Goal: Information Seeking & Learning: Learn about a topic

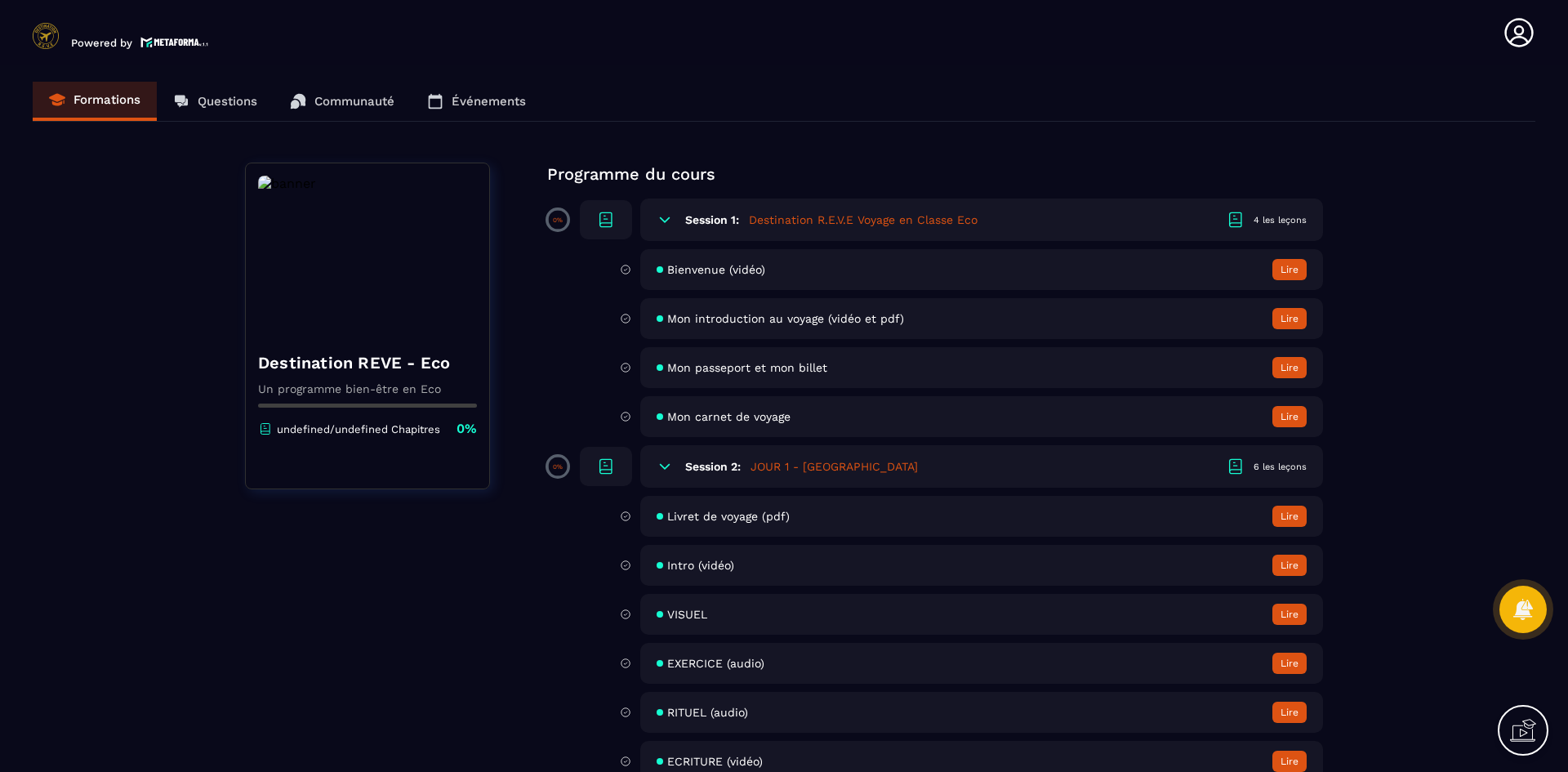
click at [662, 216] on icon at bounding box center [665, 220] width 17 height 17
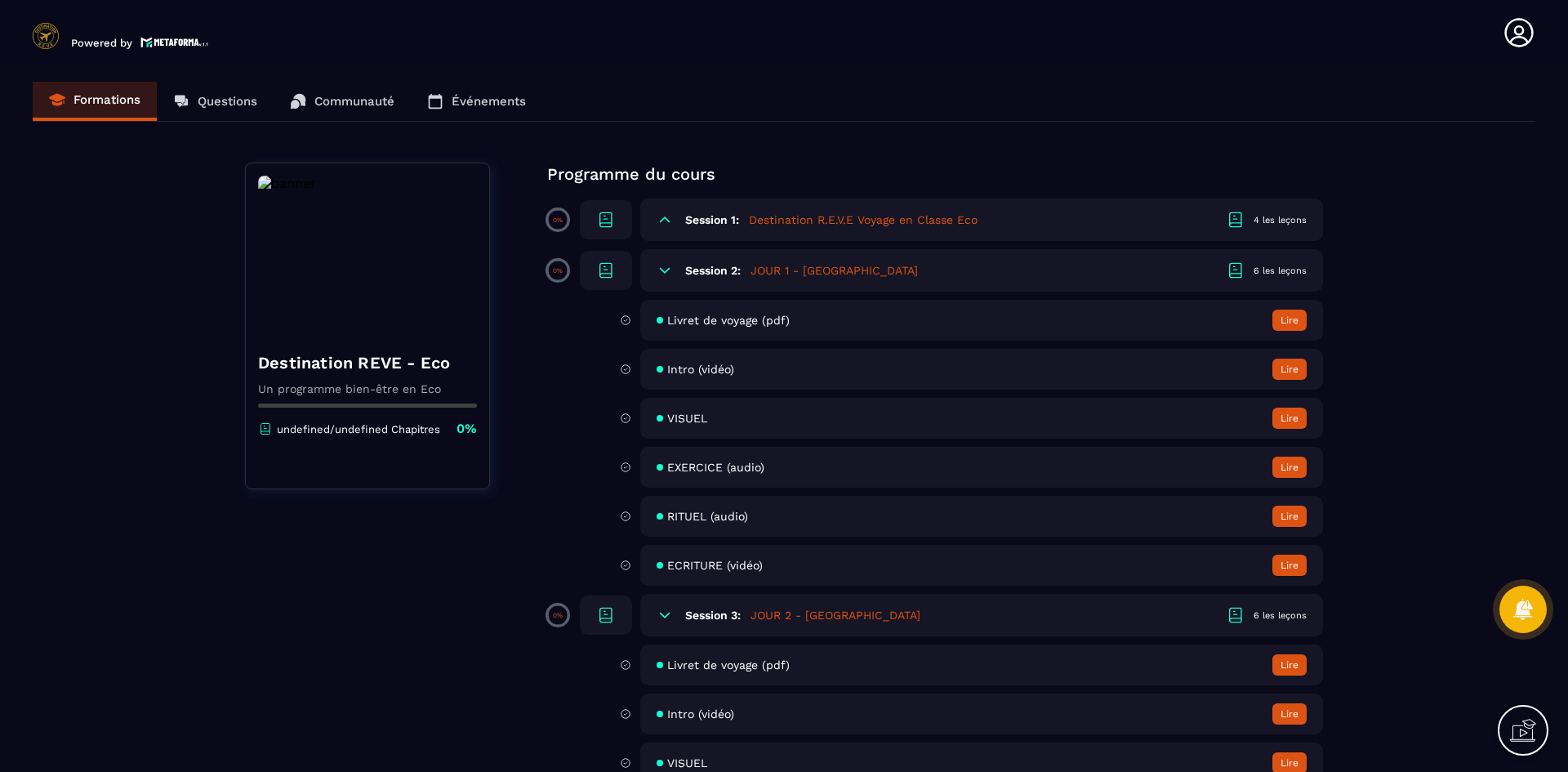
click at [668, 269] on icon at bounding box center [665, 270] width 10 height 5
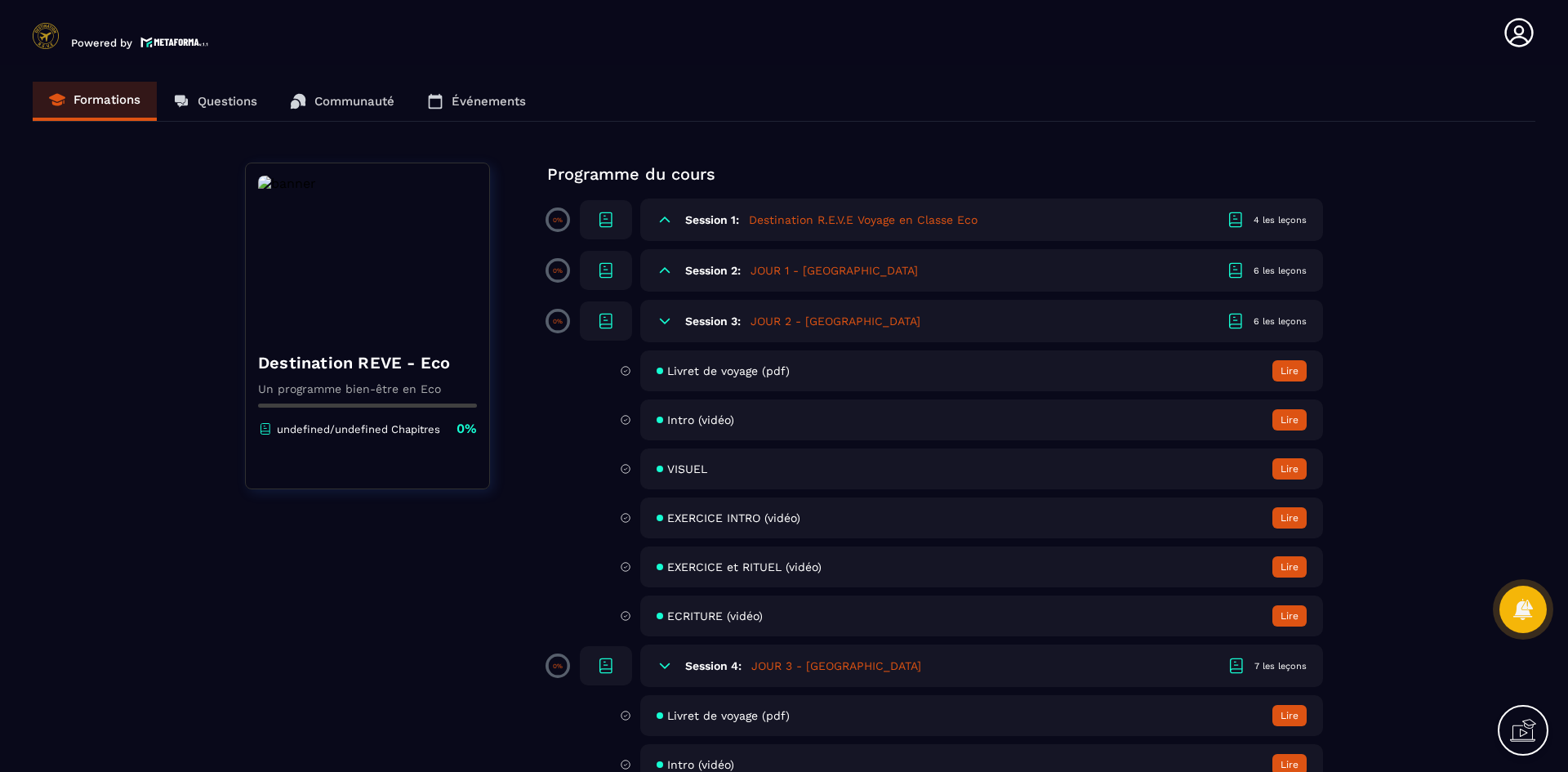
click at [668, 311] on div "Session 3: JOUR 2 - NAMIBIE 6 les leçons" at bounding box center [982, 321] width 683 height 42
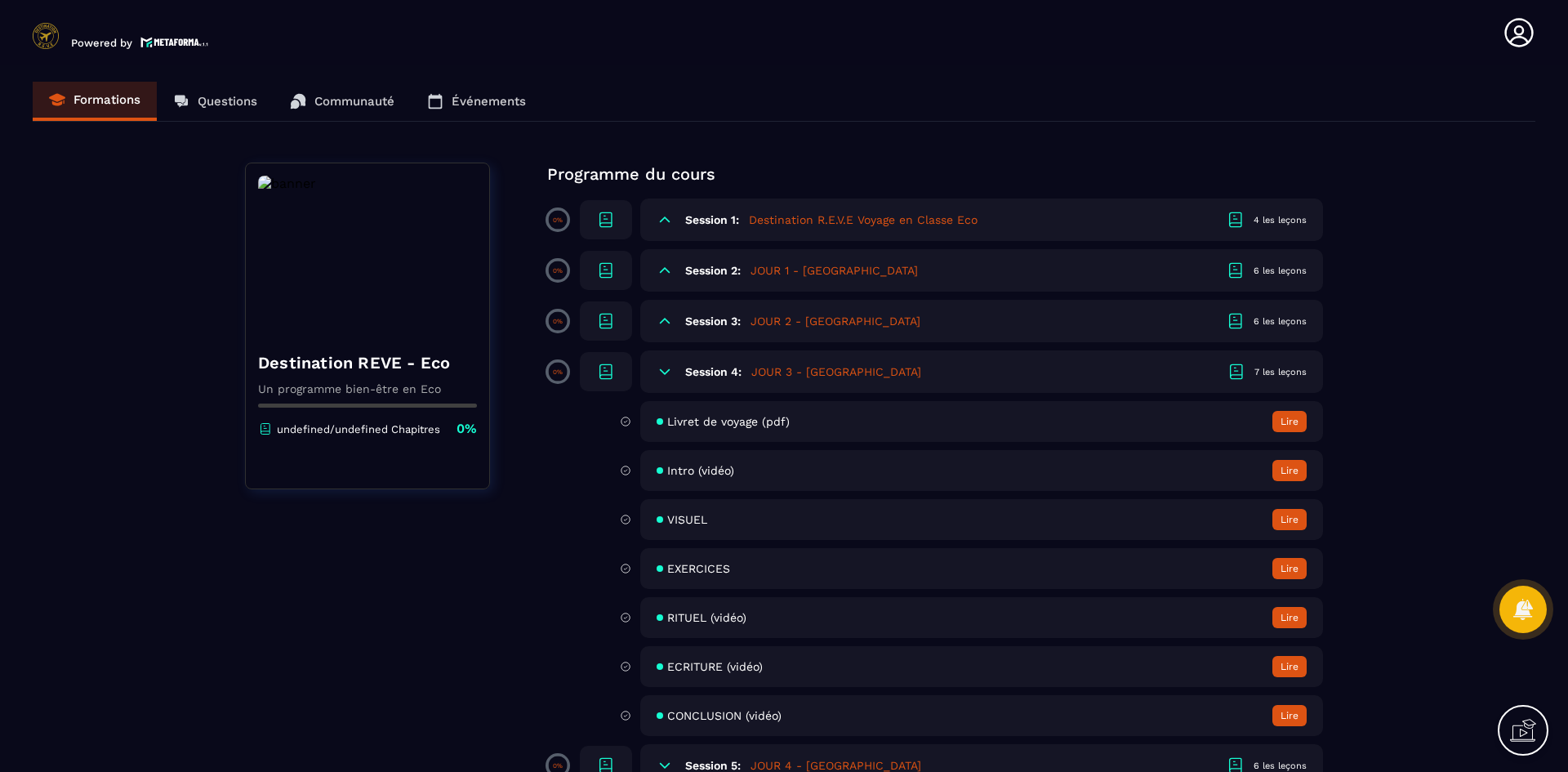
click at [673, 374] on div "Session 4: JOUR 3 - NAMIBIE 7 les leçons" at bounding box center [982, 371] width 683 height 42
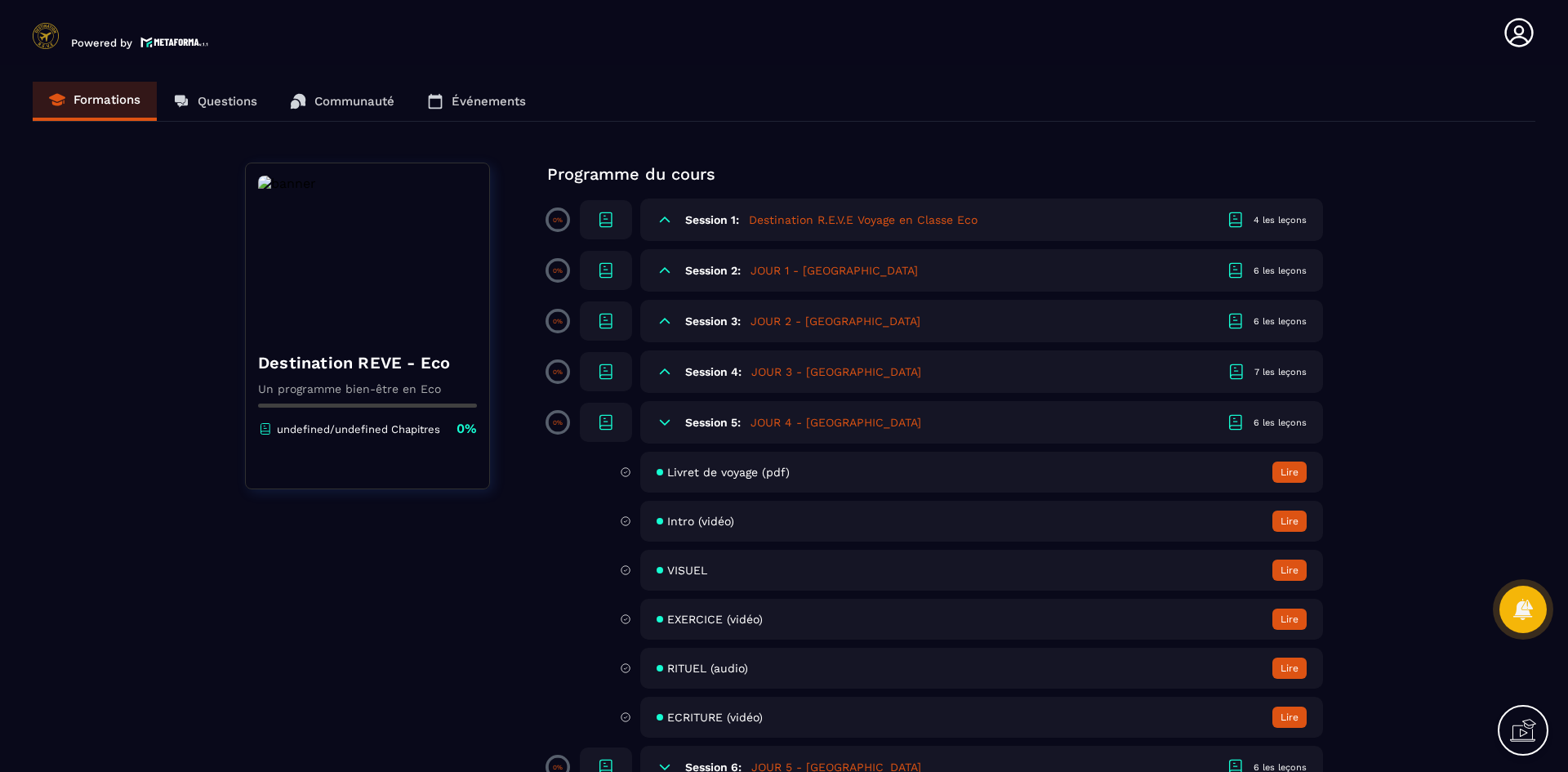
click at [663, 420] on icon at bounding box center [665, 422] width 17 height 17
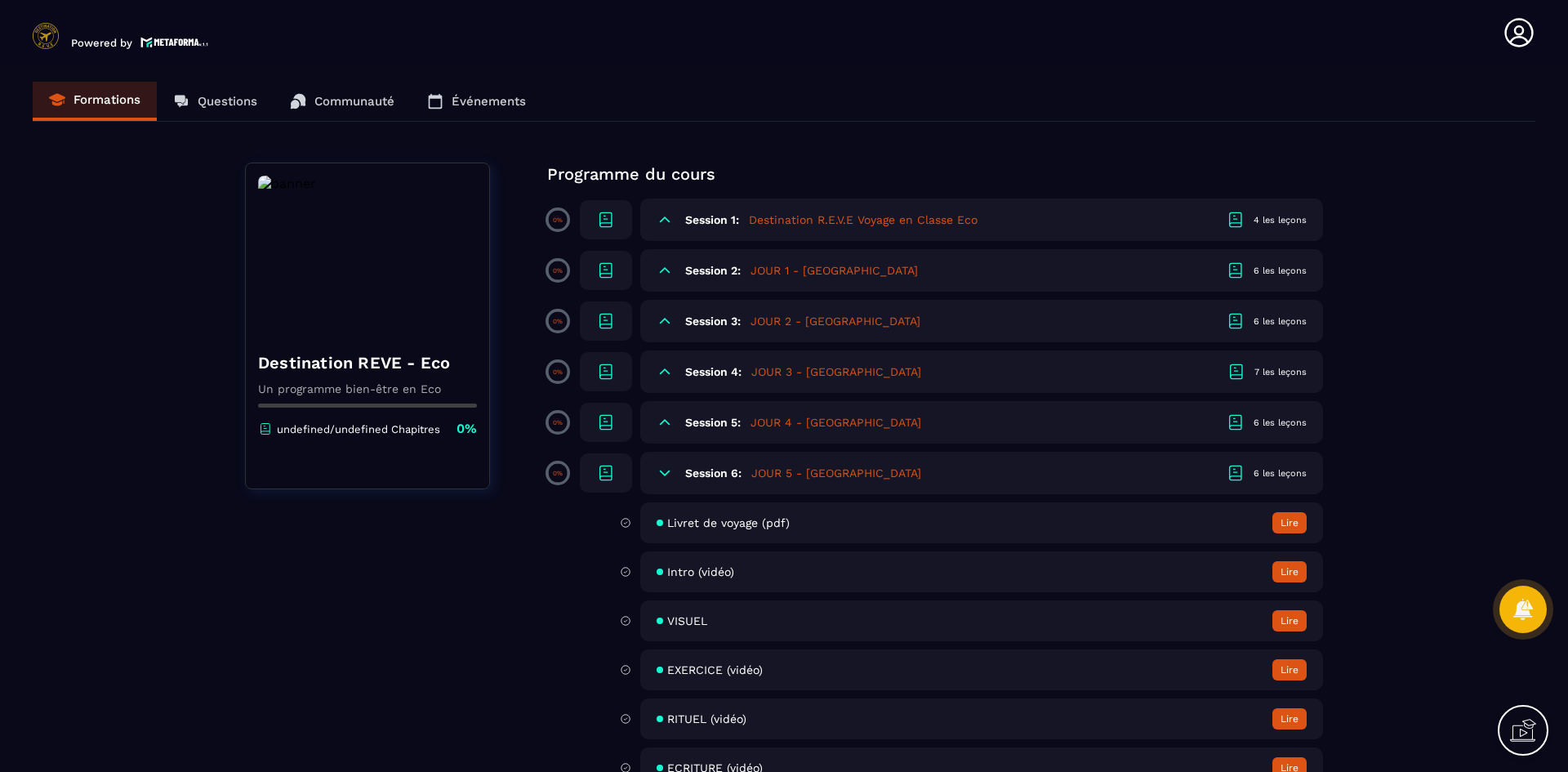
drag, startPoint x: 669, startPoint y: 466, endPoint x: 709, endPoint y: 478, distance: 41.8
click at [669, 466] on icon at bounding box center [665, 473] width 17 height 17
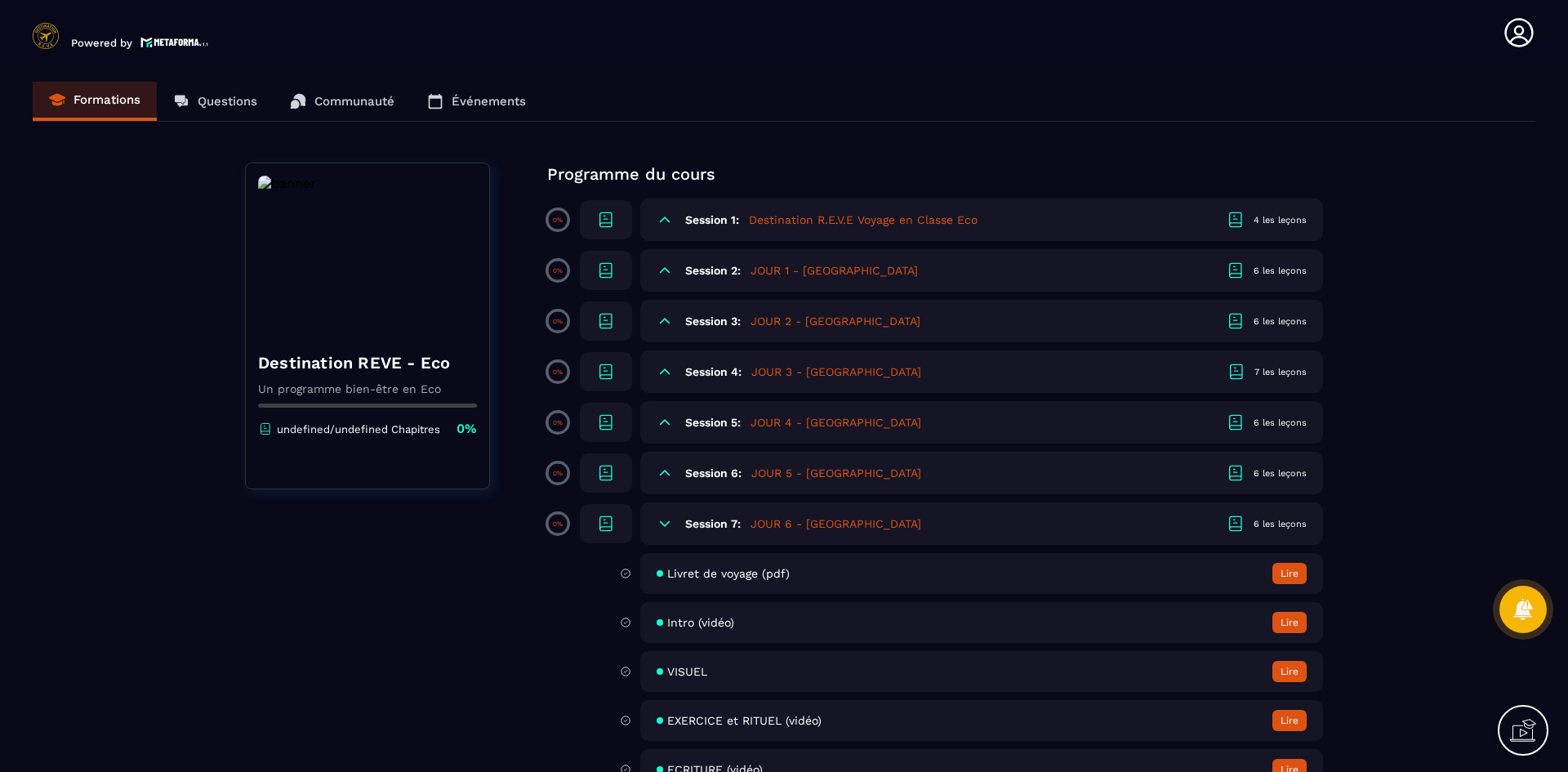
click at [672, 522] on icon at bounding box center [665, 524] width 17 height 17
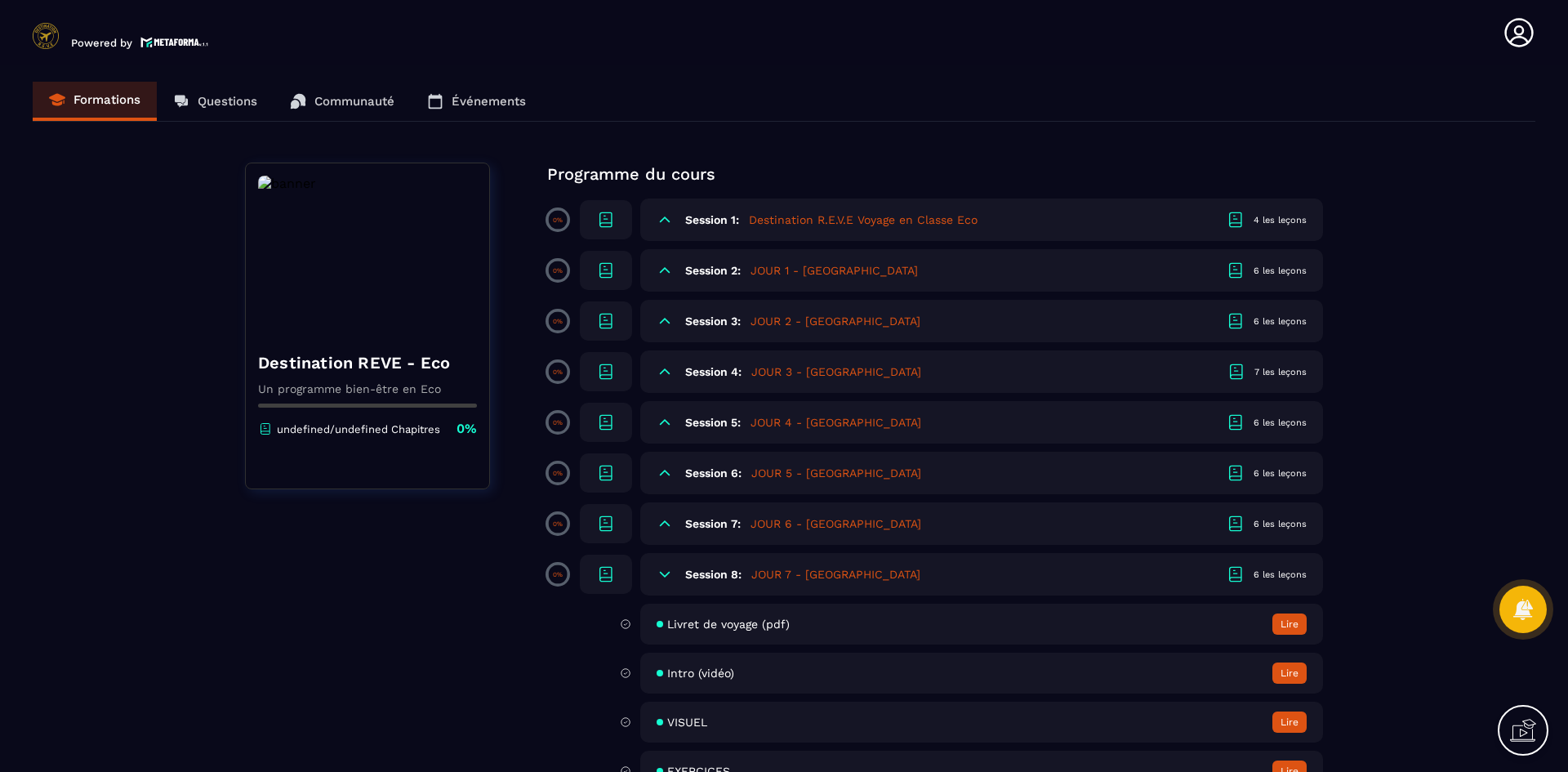
click at [661, 565] on div "Session 8: JOUR 7 - CHINE 6 les leçons" at bounding box center [982, 574] width 683 height 42
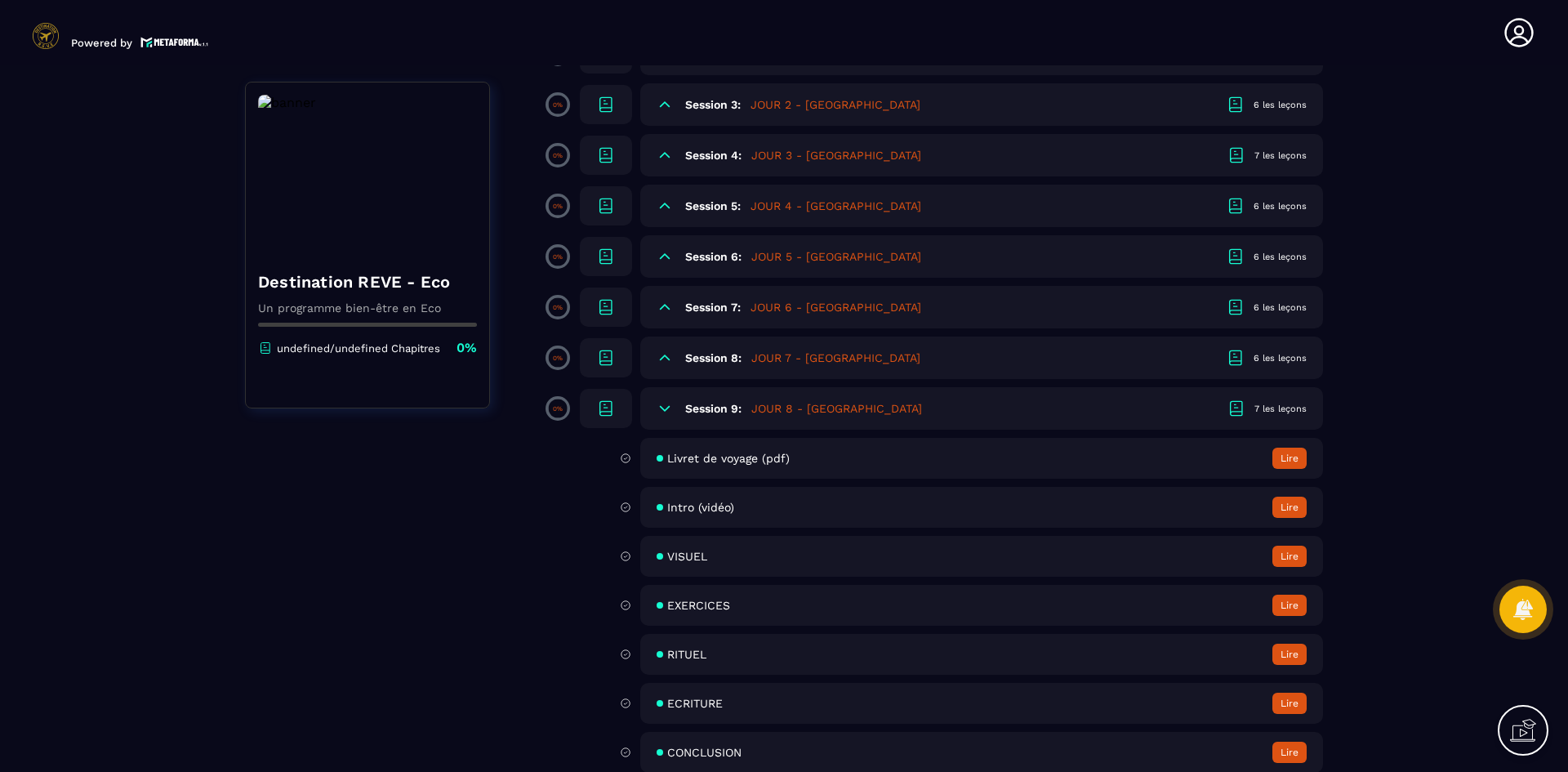
scroll to position [235, 0]
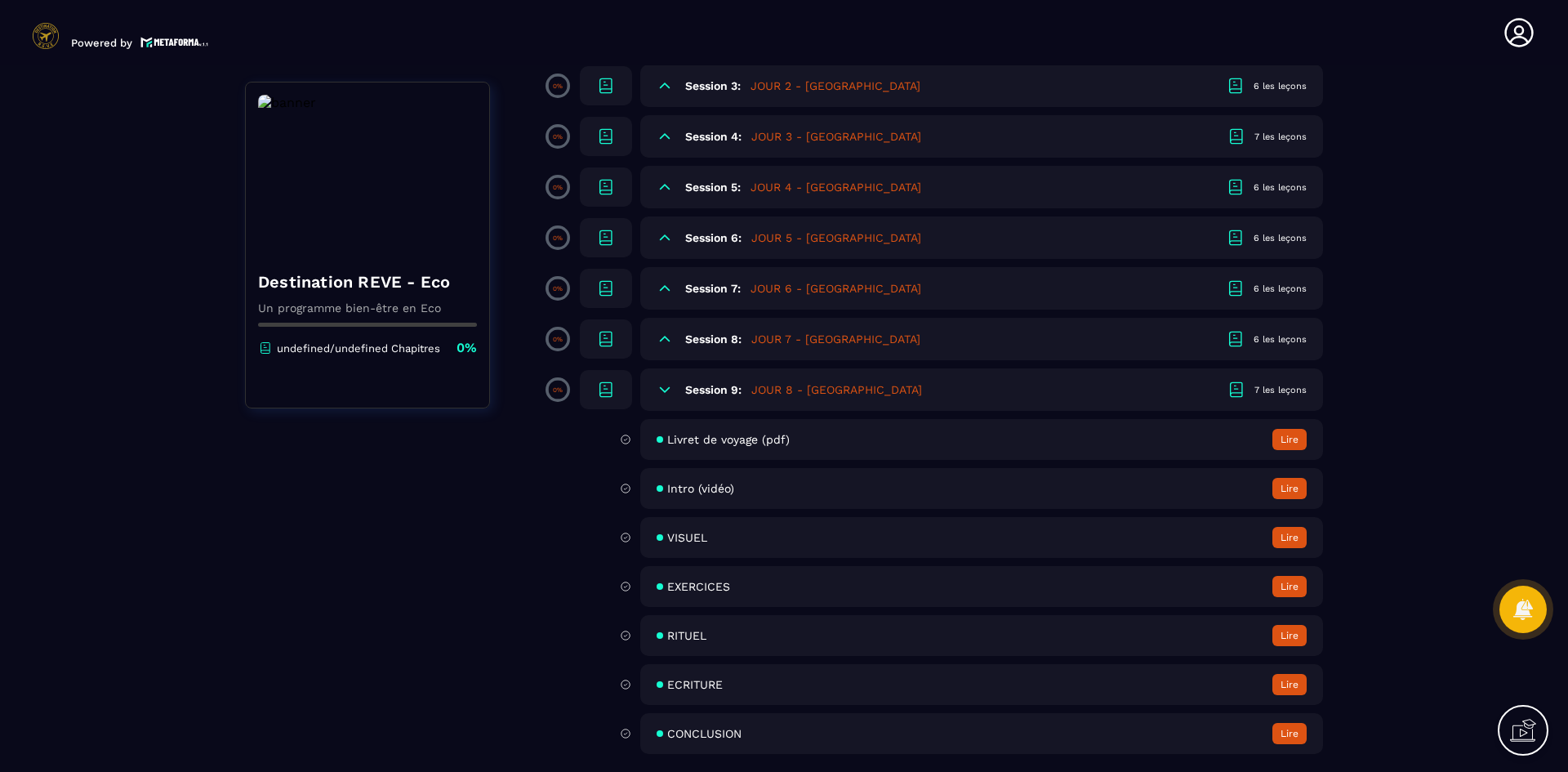
click at [667, 393] on icon at bounding box center [665, 390] width 17 height 17
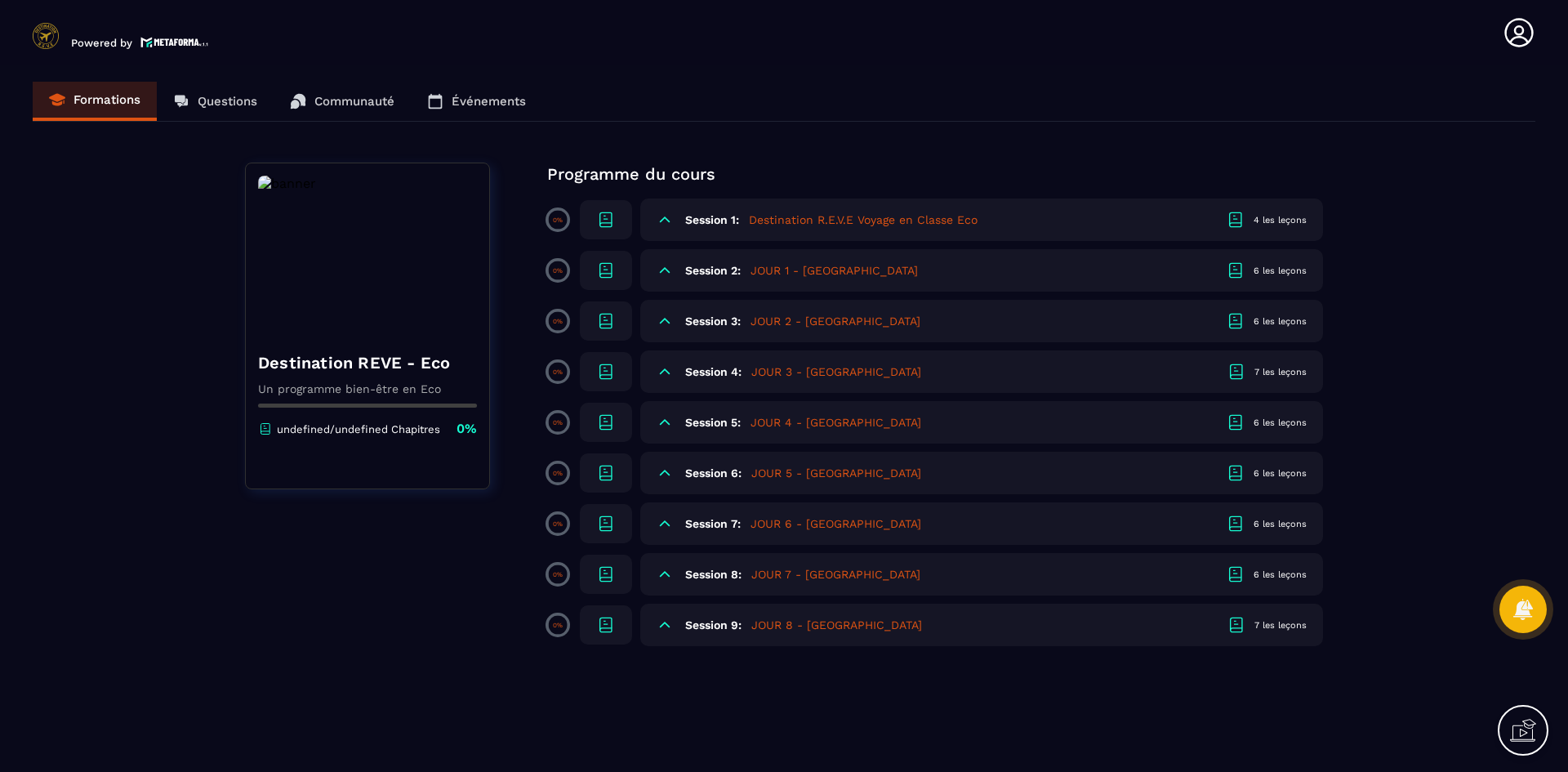
scroll to position [0, 0]
click at [806, 629] on h5 "JOUR 8 - [GEOGRAPHIC_DATA]" at bounding box center [837, 625] width 171 height 17
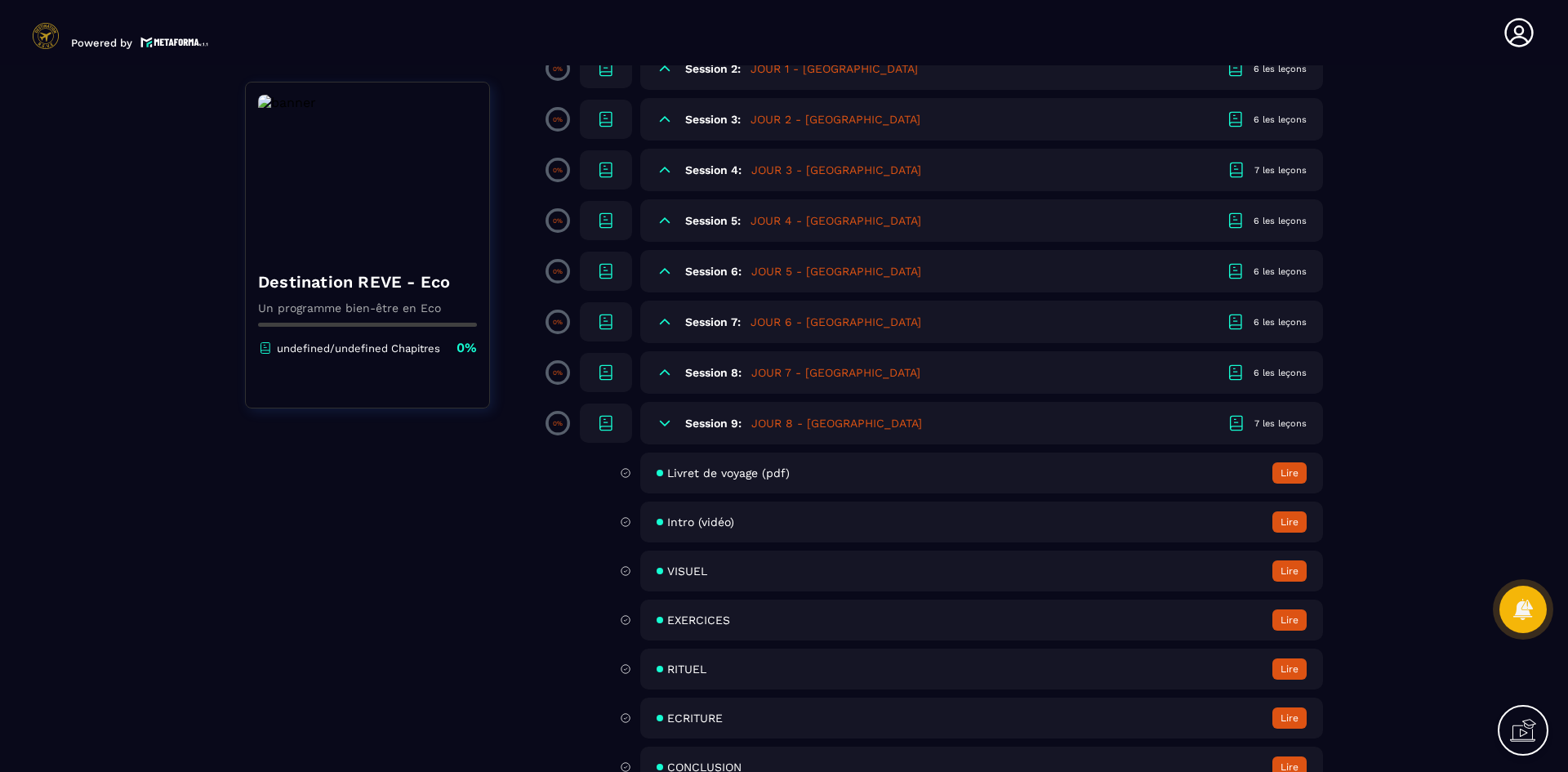
scroll to position [235, 0]
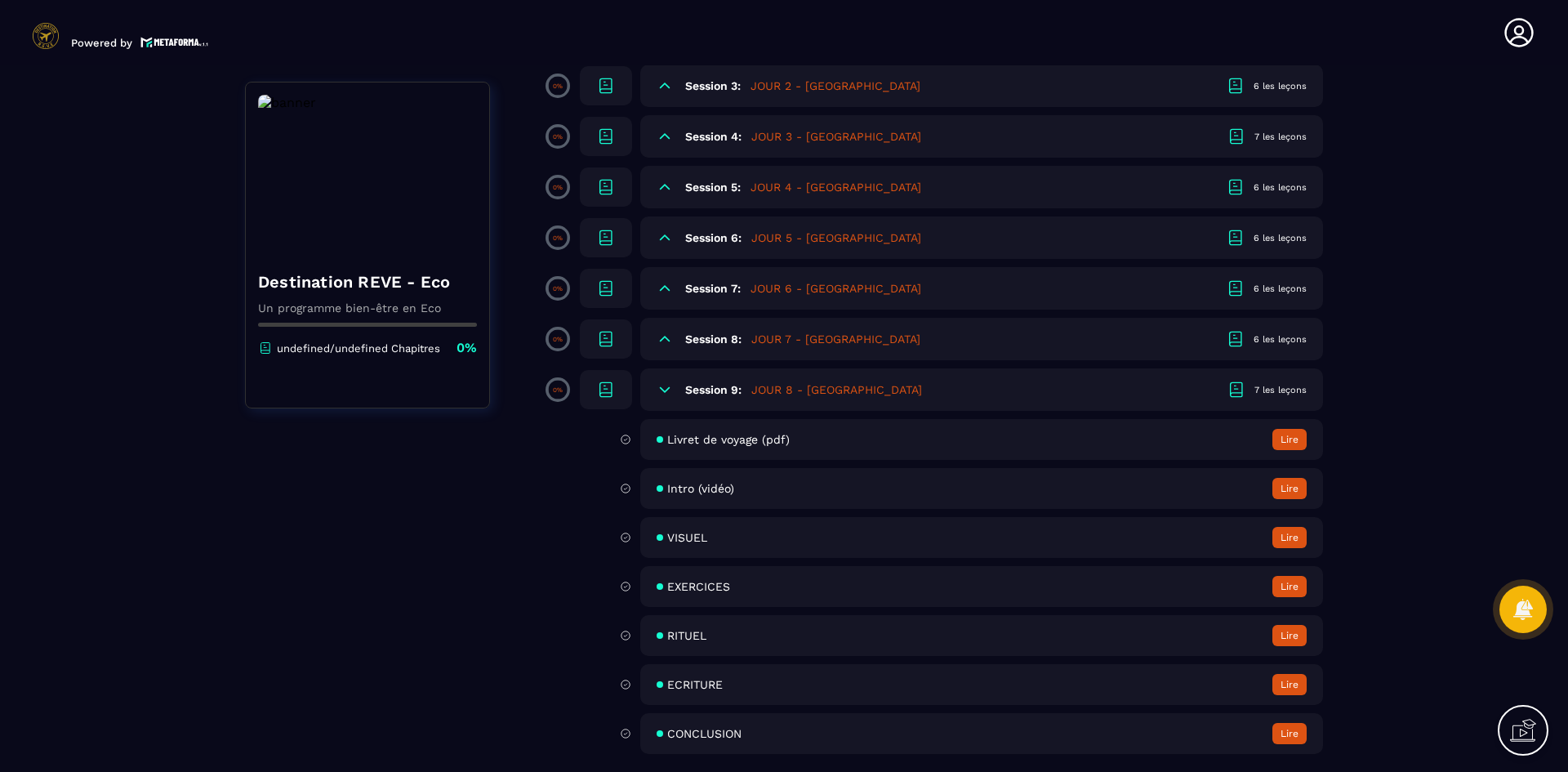
click at [666, 391] on icon at bounding box center [665, 389] width 10 height 5
